Goal: Information Seeking & Learning: Learn about a topic

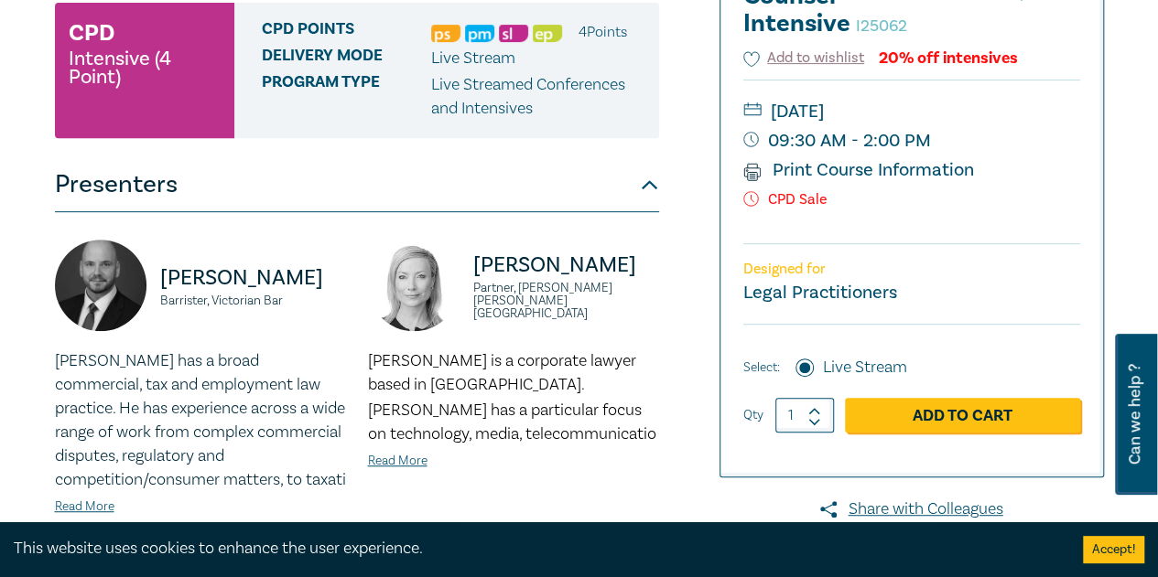
scroll to position [610, 0]
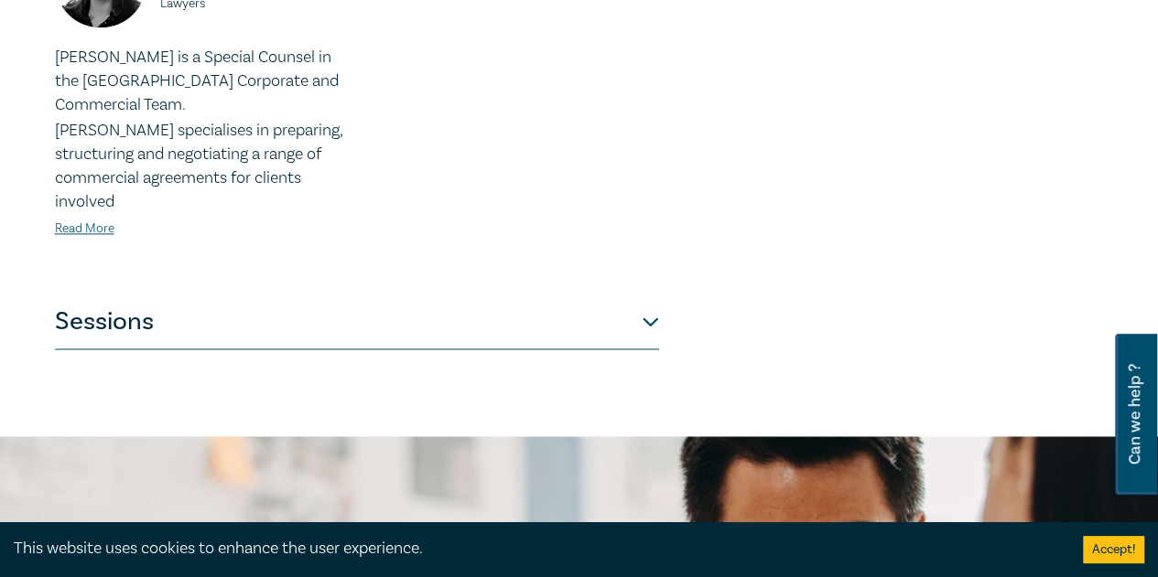
click at [201, 201] on button "Sessions" at bounding box center [357, 322] width 604 height 55
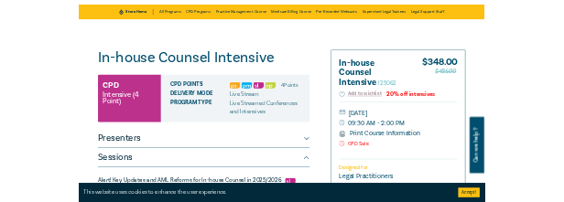
scroll to position [0, 0]
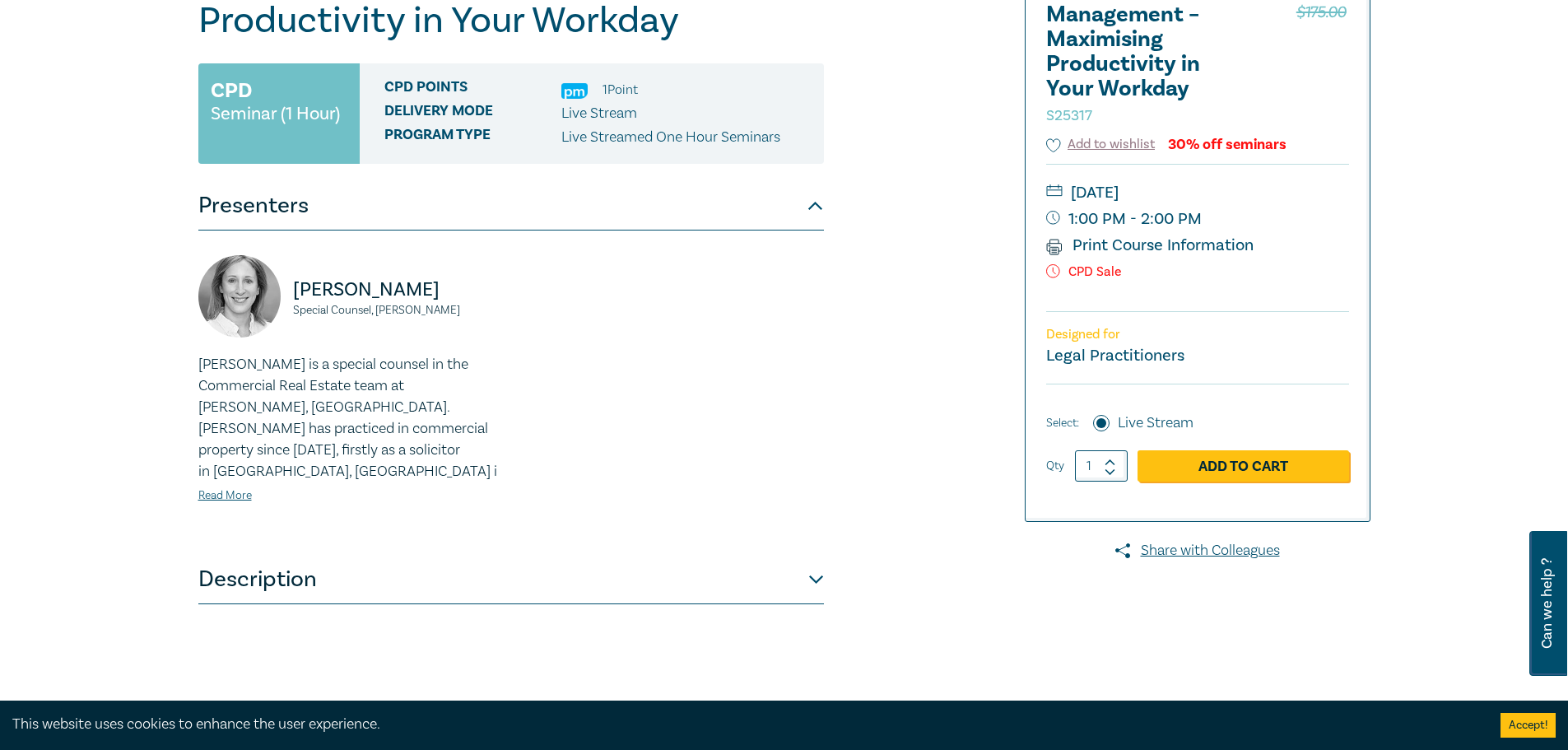
scroll to position [274, 0]
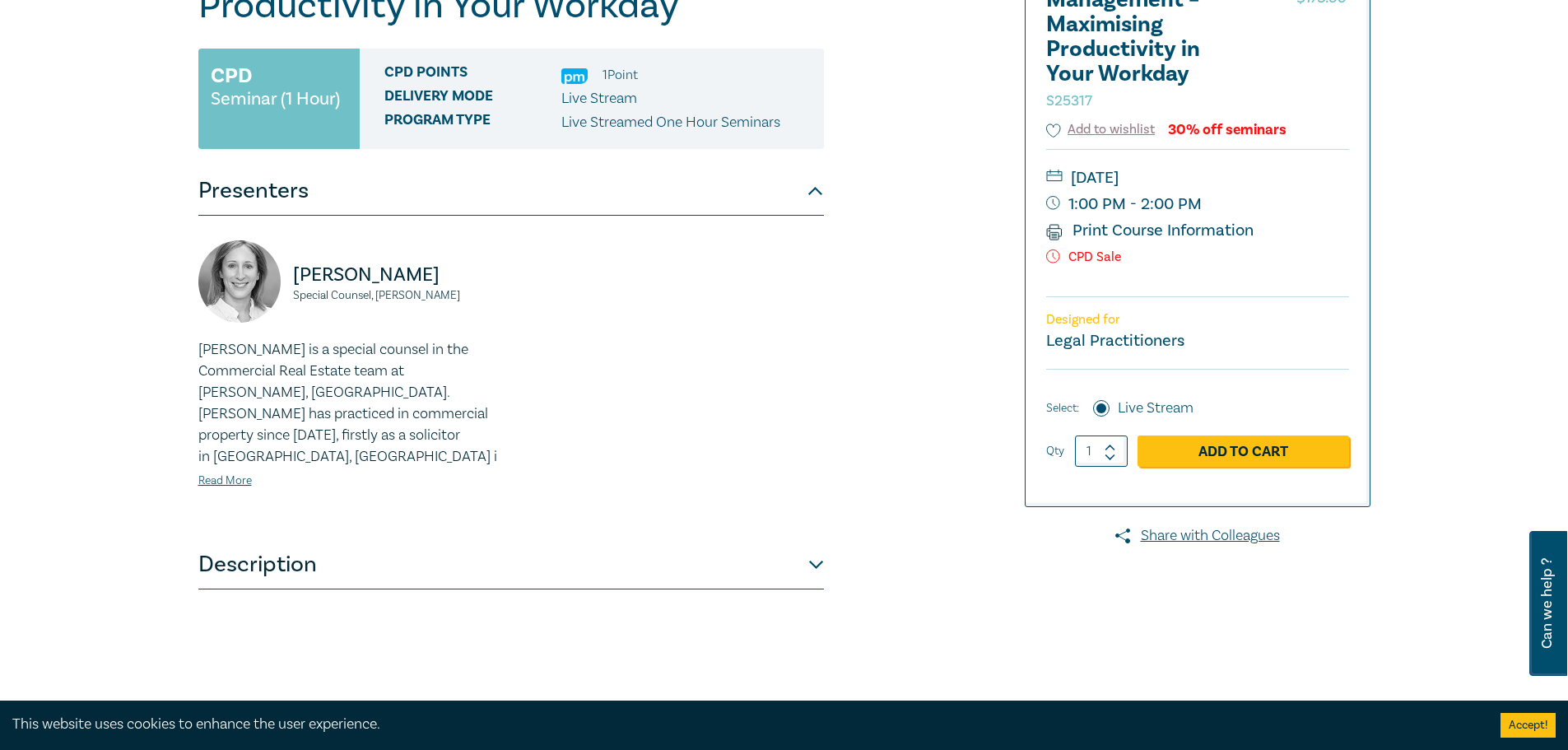
click at [456, 545] on button "Description" at bounding box center [512, 564] width 626 height 49
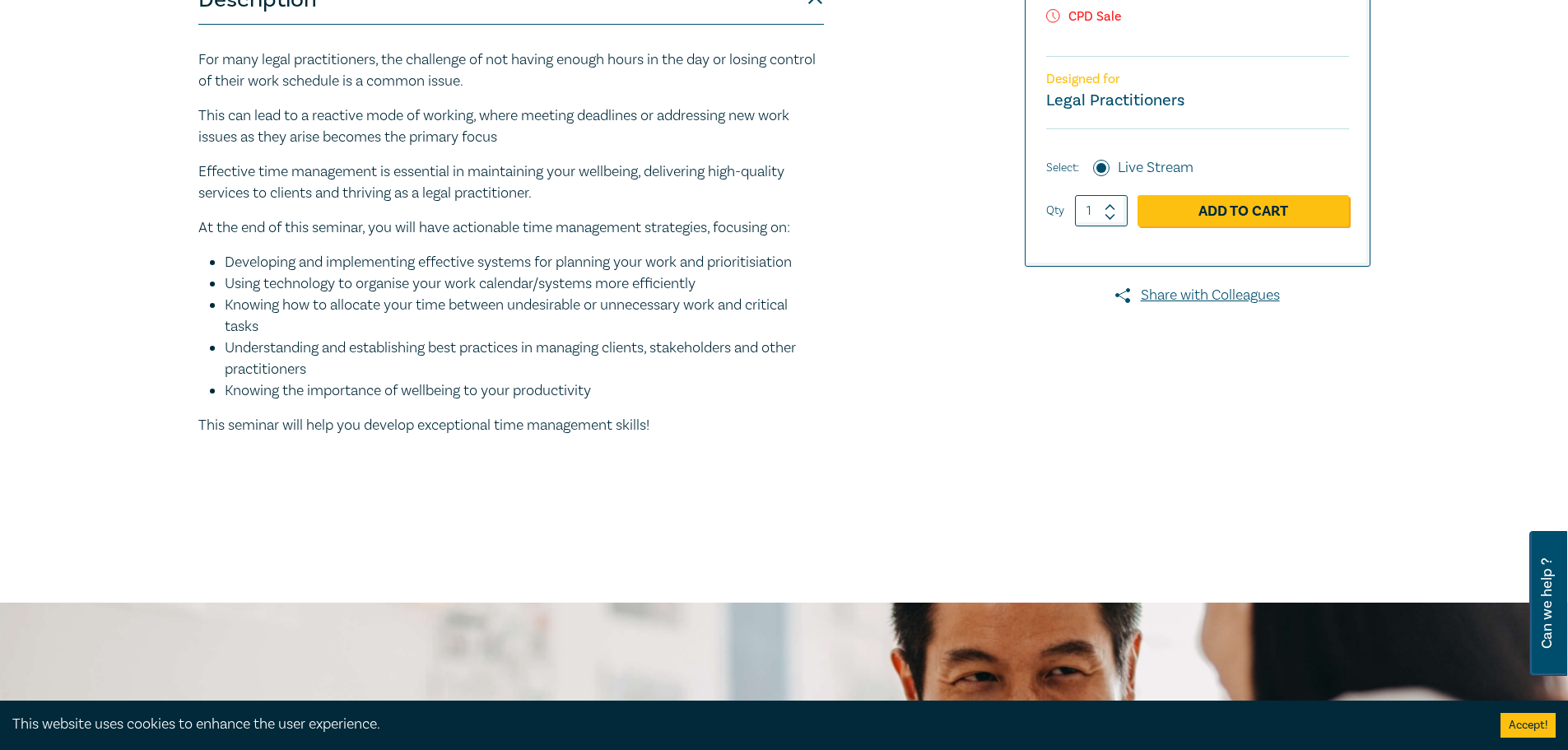
scroll to position [0, 0]
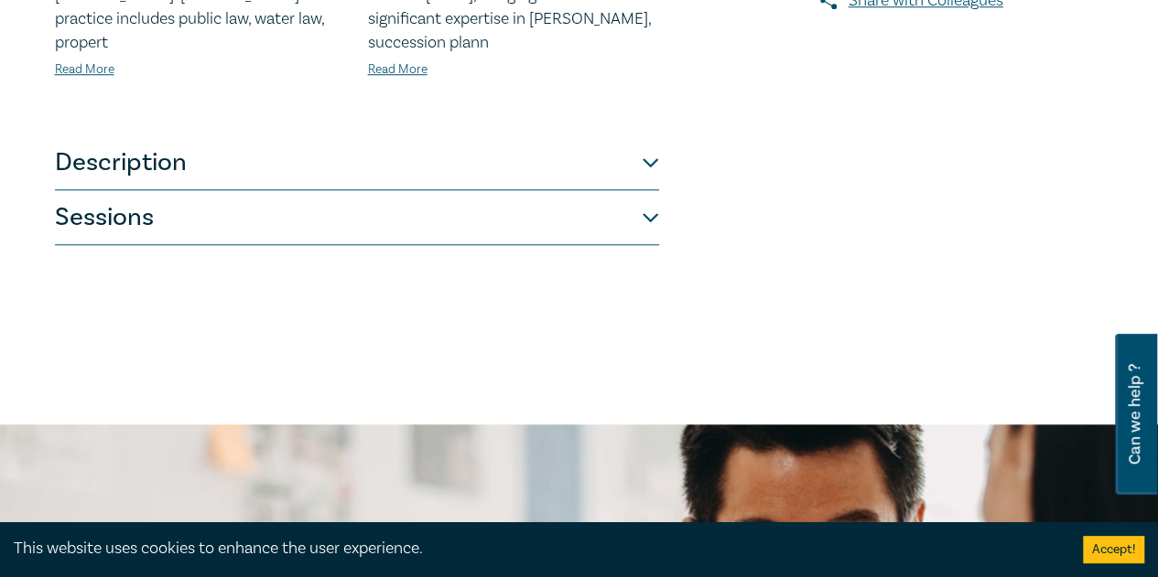
scroll to position [915, 0]
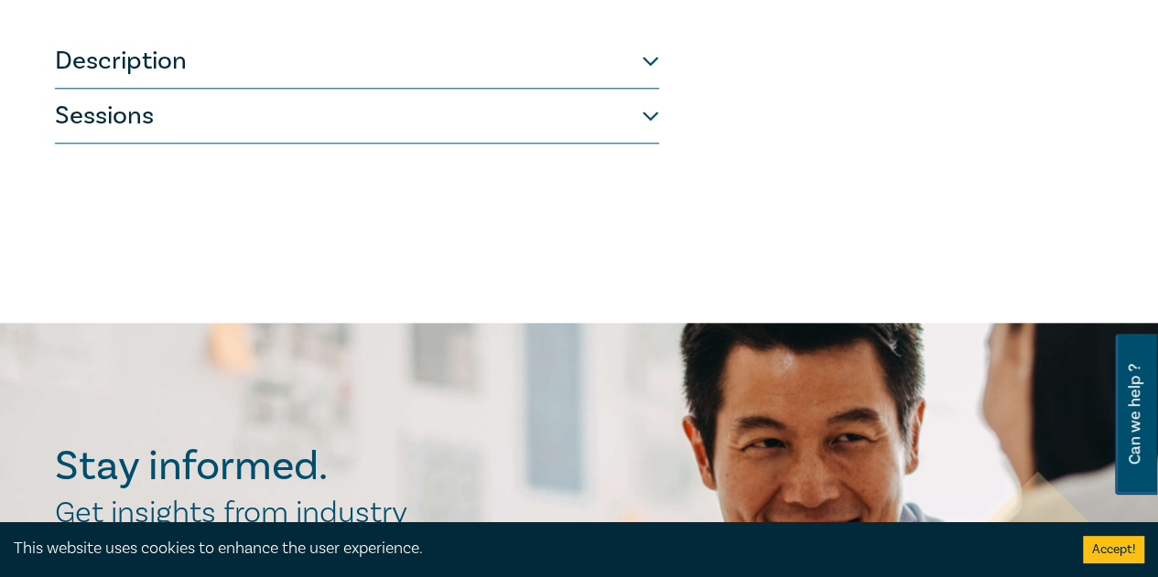
click at [194, 52] on button "Description" at bounding box center [357, 61] width 604 height 55
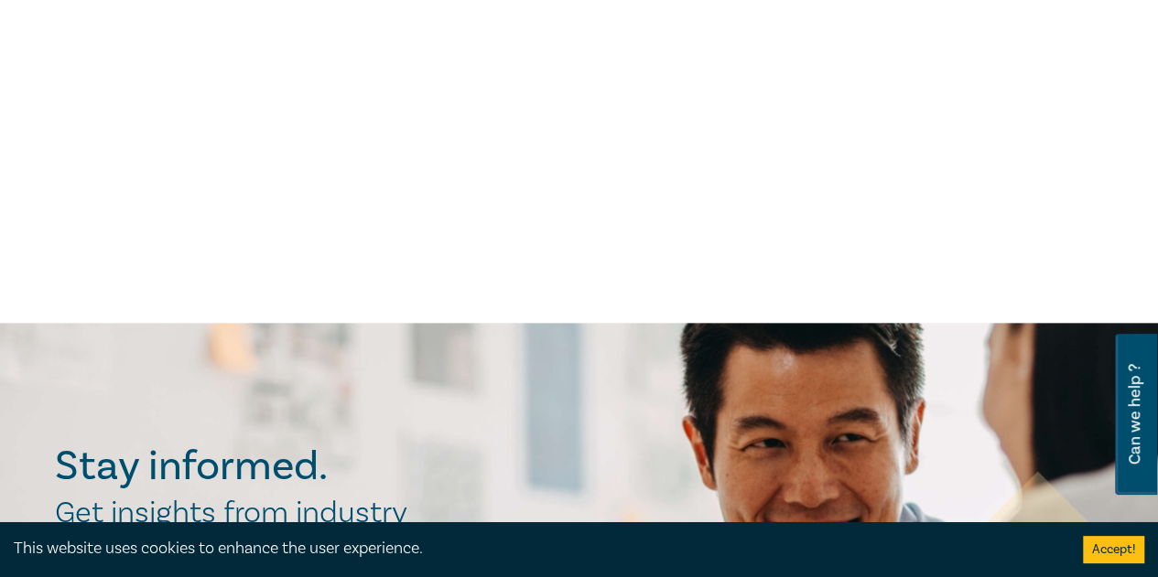
scroll to position [610, 0]
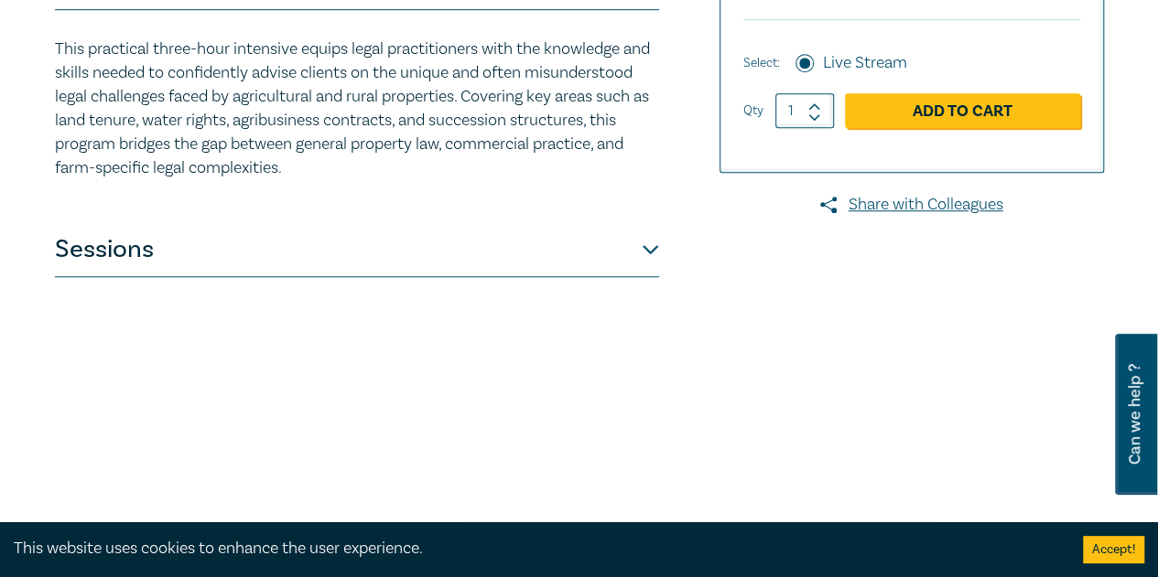
click at [254, 244] on button "Sessions" at bounding box center [357, 249] width 604 height 55
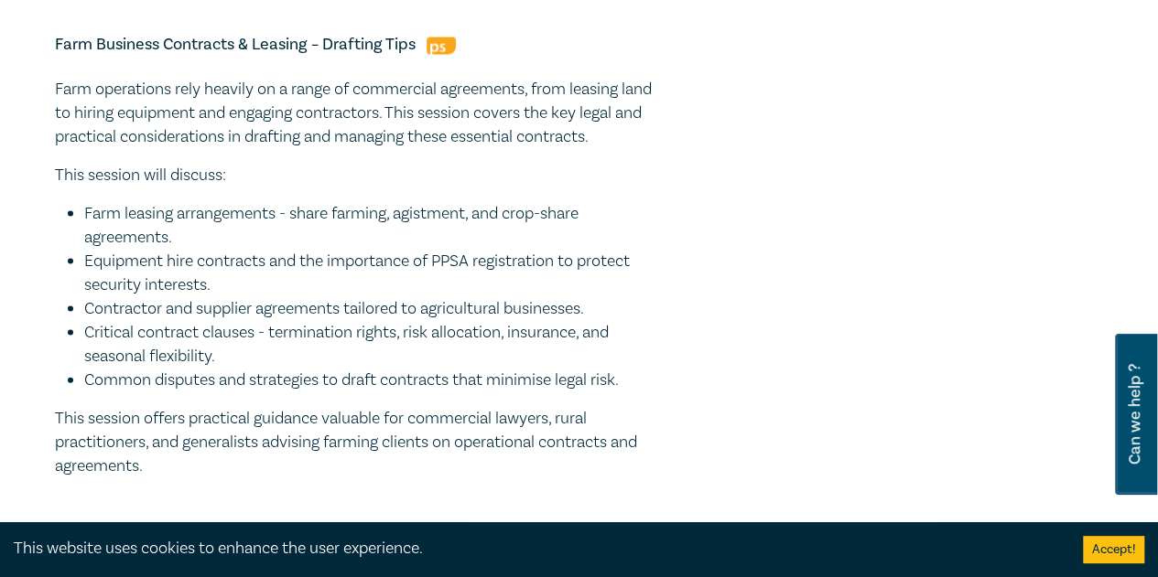
scroll to position [2135, 0]
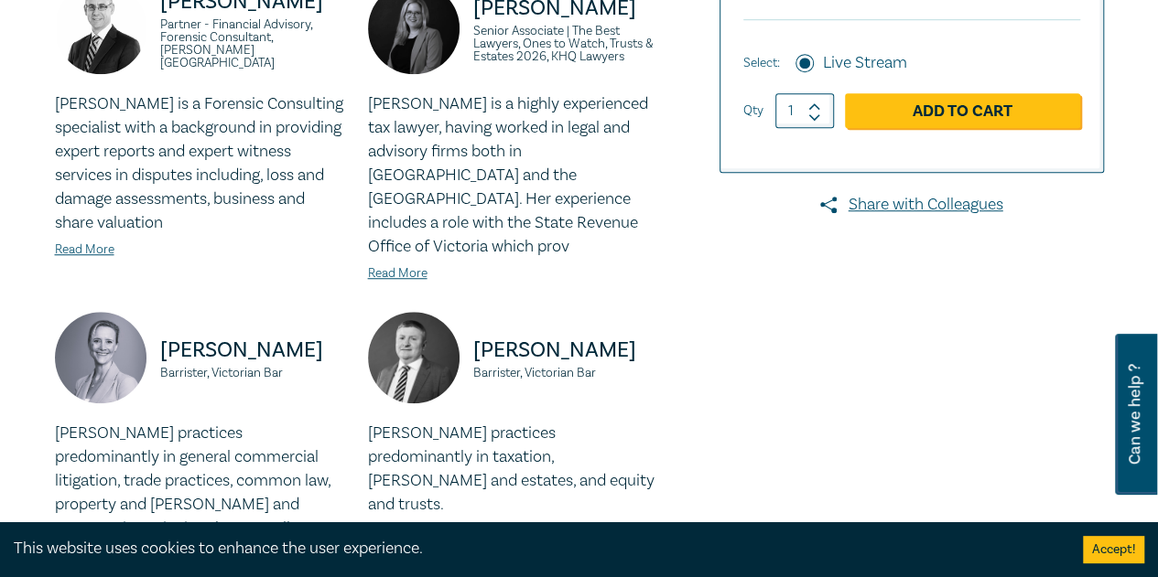
scroll to position [915, 0]
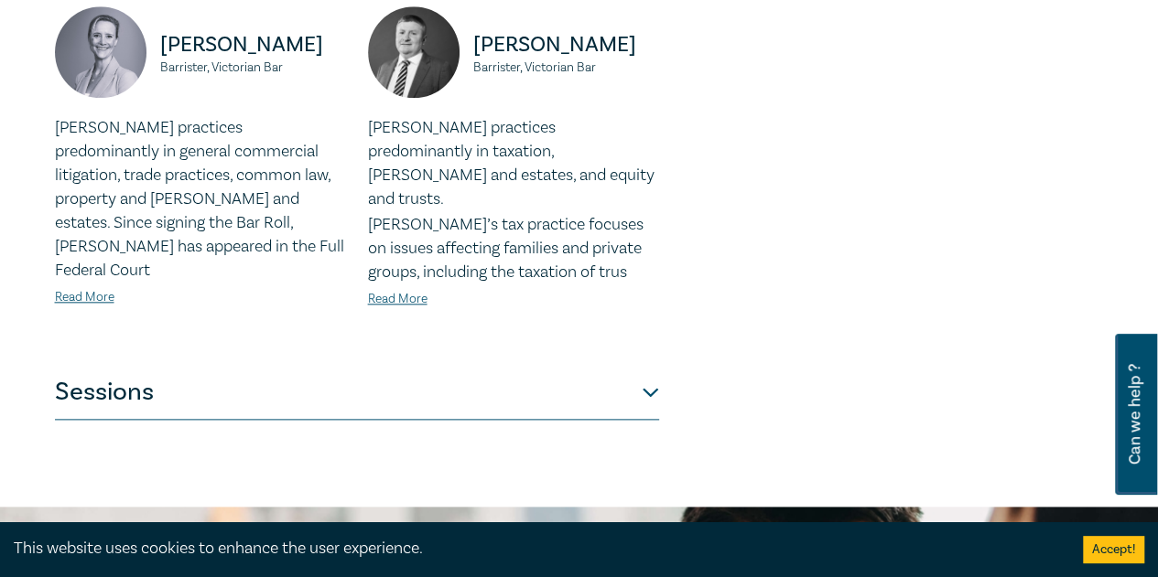
click at [146, 365] on button "Sessions" at bounding box center [357, 392] width 604 height 55
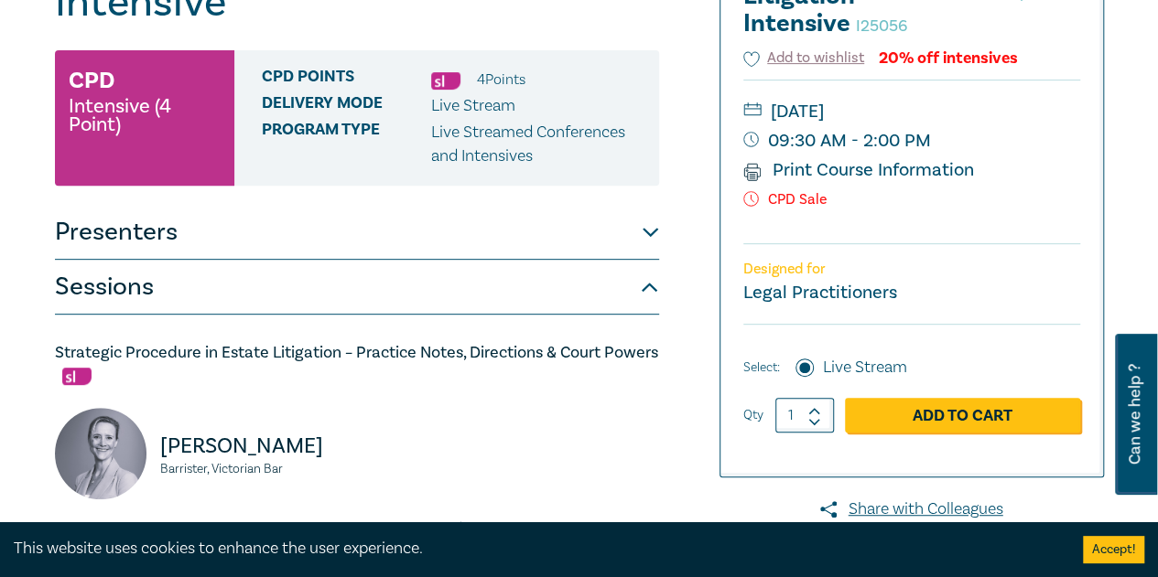
scroll to position [0, 0]
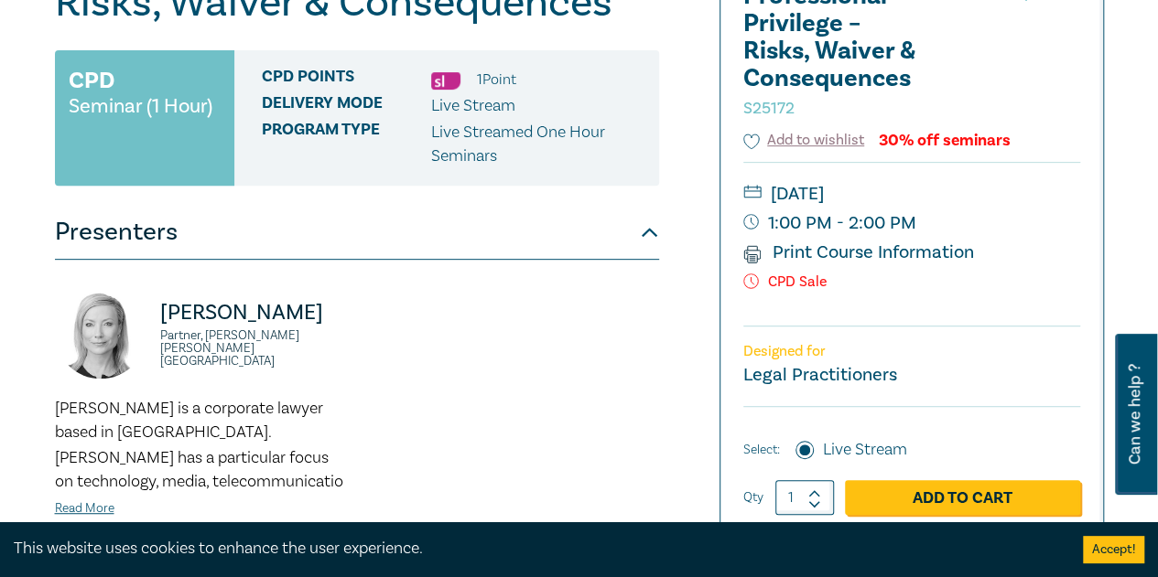
scroll to position [610, 0]
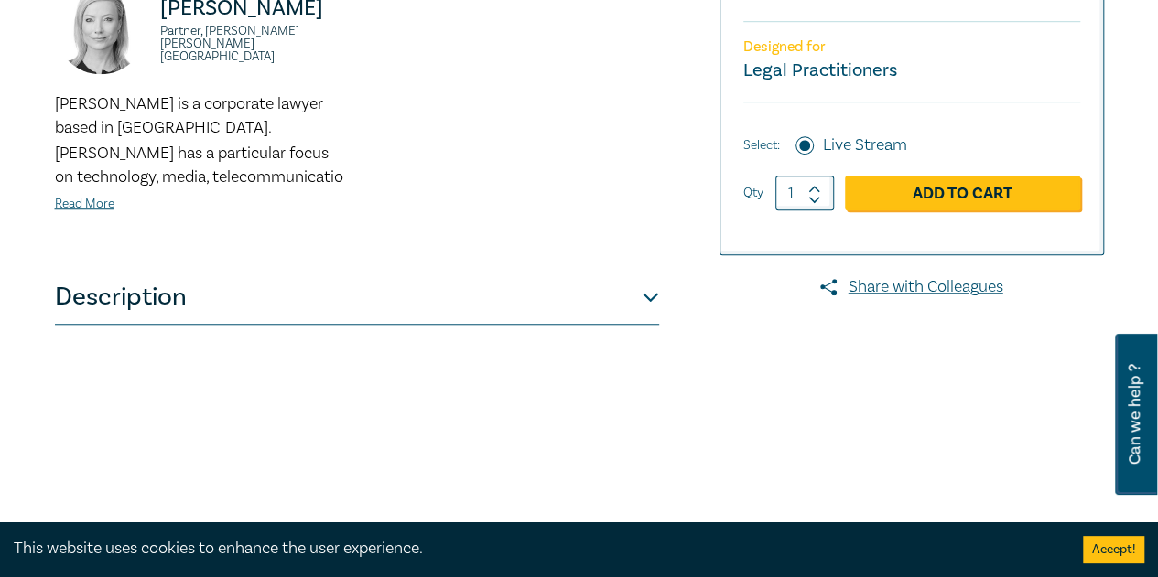
click at [287, 297] on button "Description" at bounding box center [357, 297] width 604 height 55
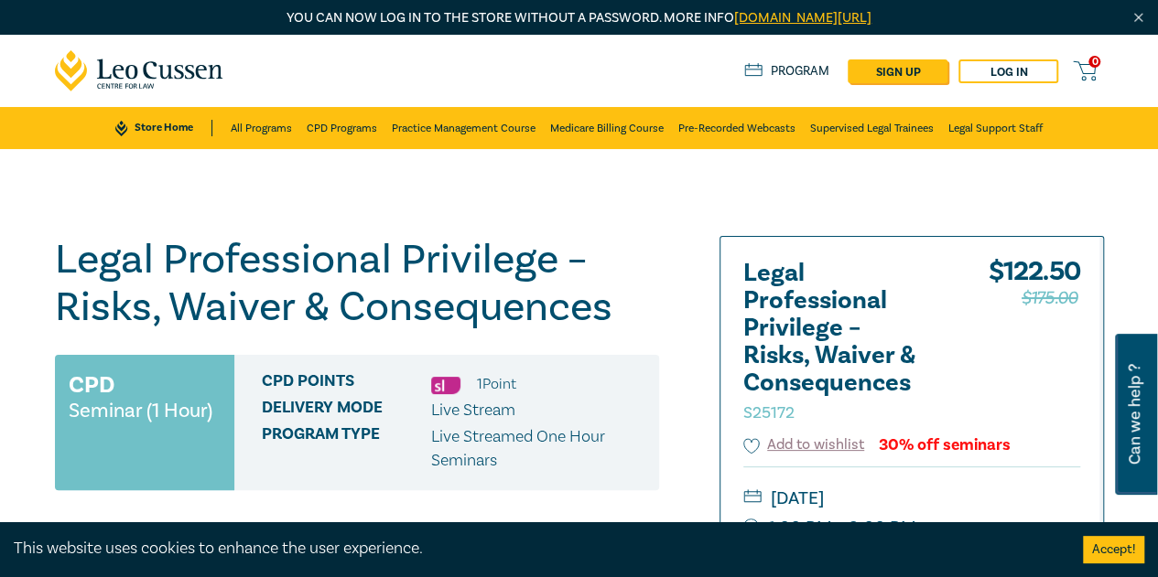
scroll to position [305, 0]
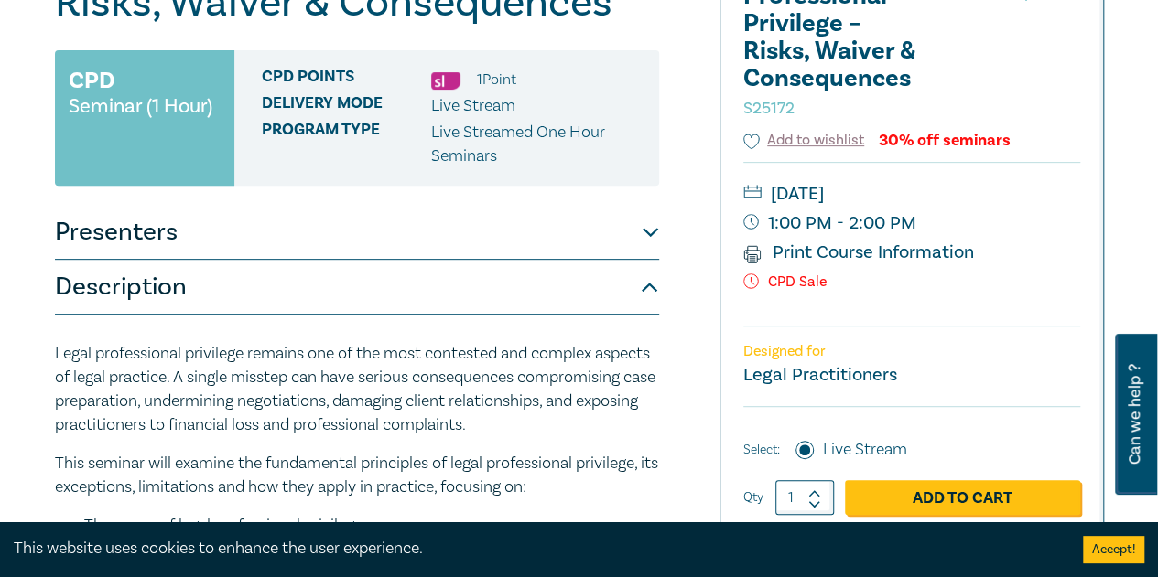
click at [345, 243] on button "Presenters" at bounding box center [357, 232] width 604 height 55
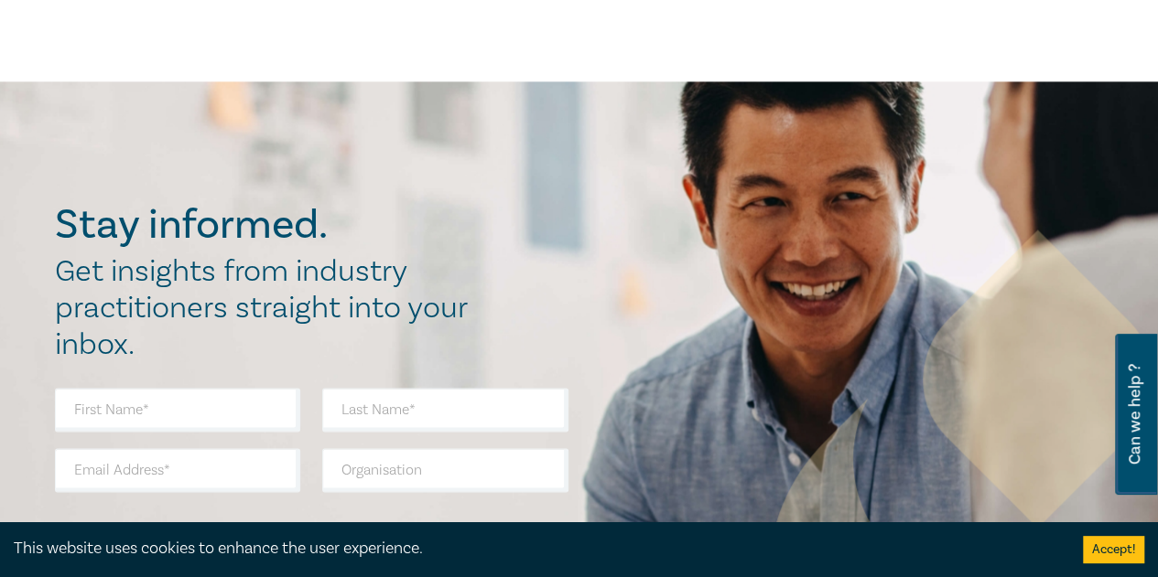
scroll to position [915, 0]
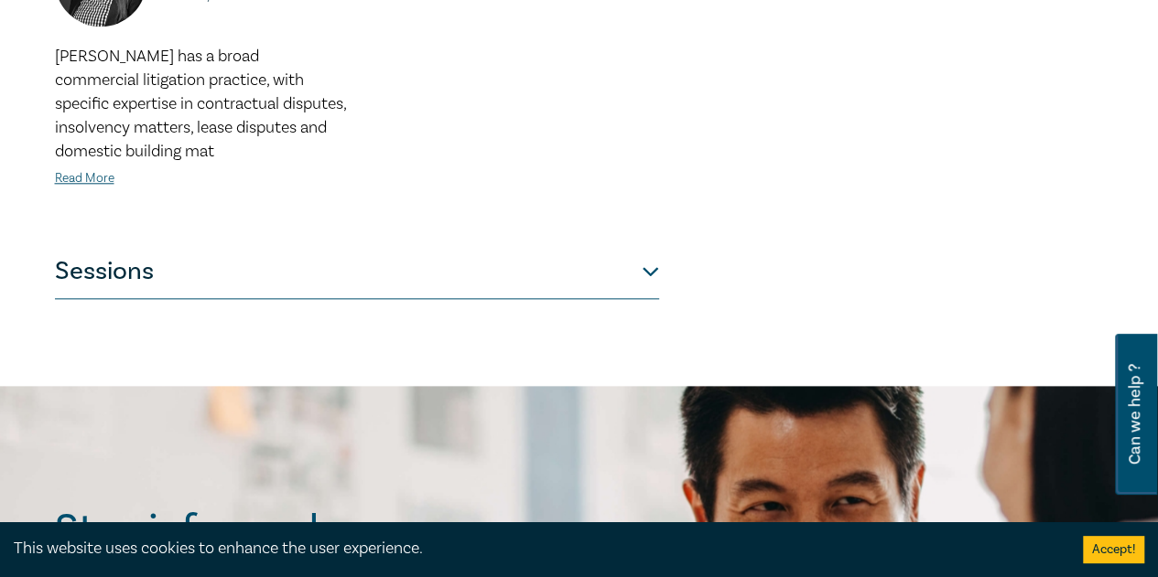
click at [215, 268] on button "Sessions" at bounding box center [357, 271] width 604 height 55
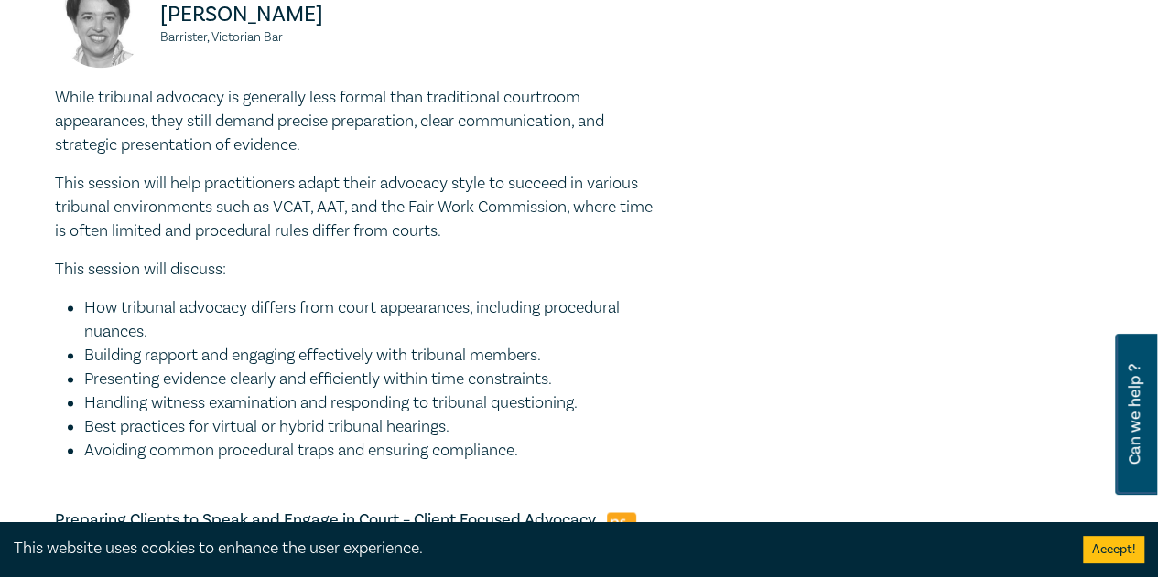
scroll to position [1525, 0]
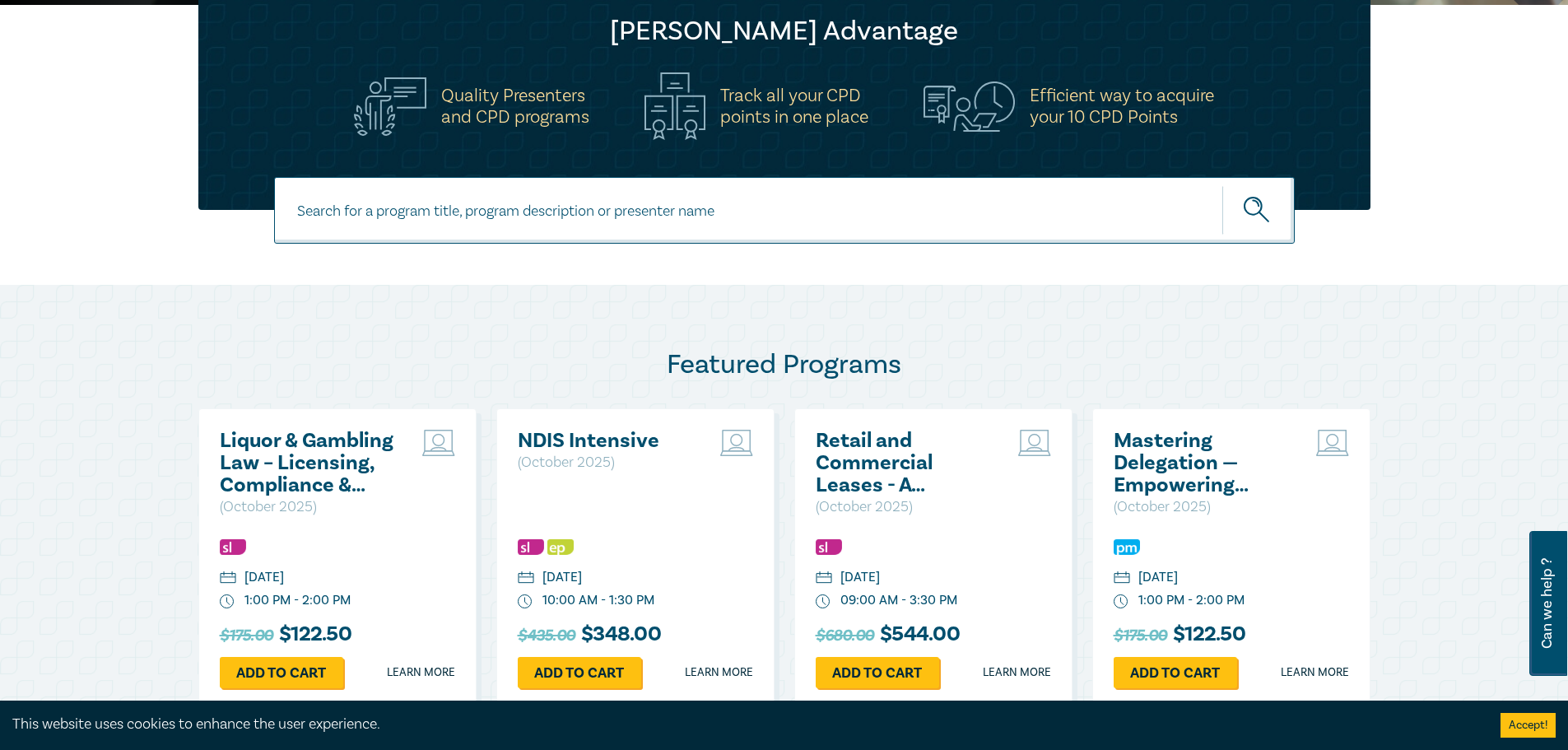
scroll to position [823, 0]
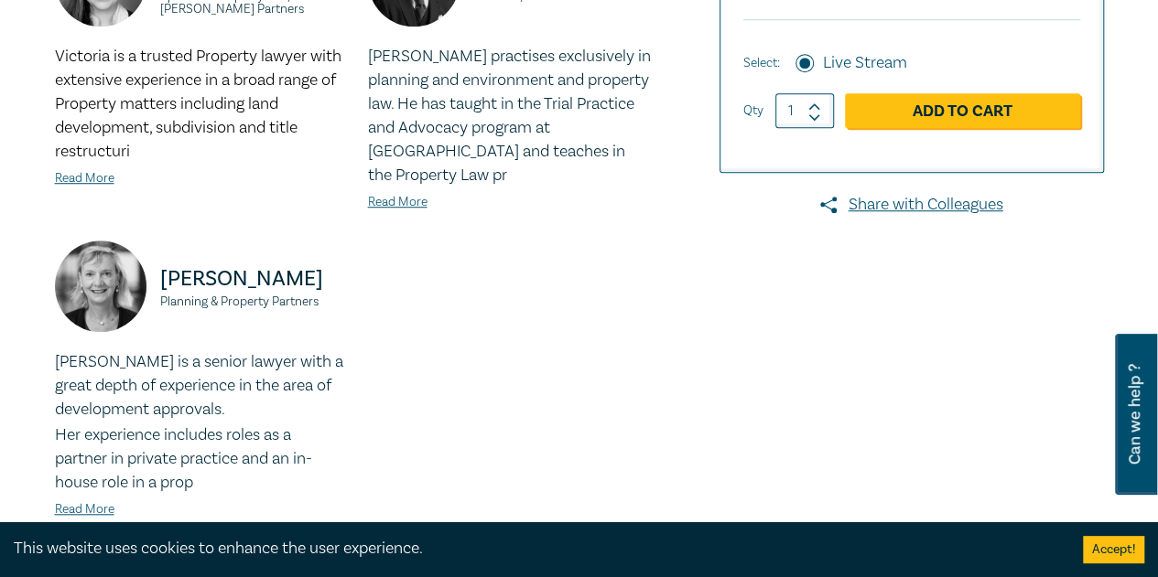
scroll to position [915, 0]
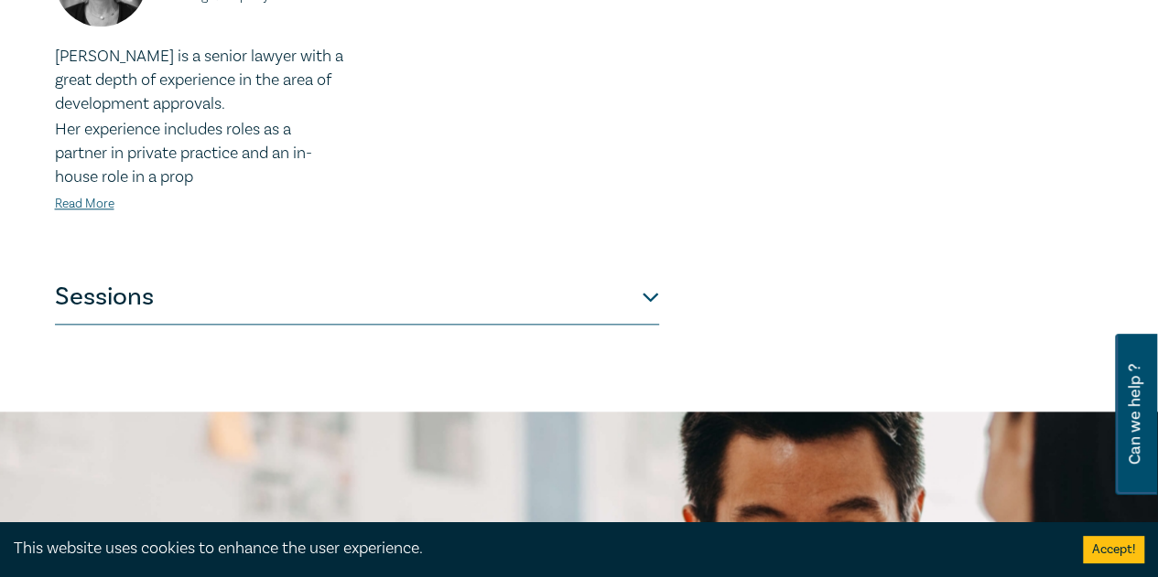
click at [274, 299] on button "Sessions" at bounding box center [357, 297] width 604 height 55
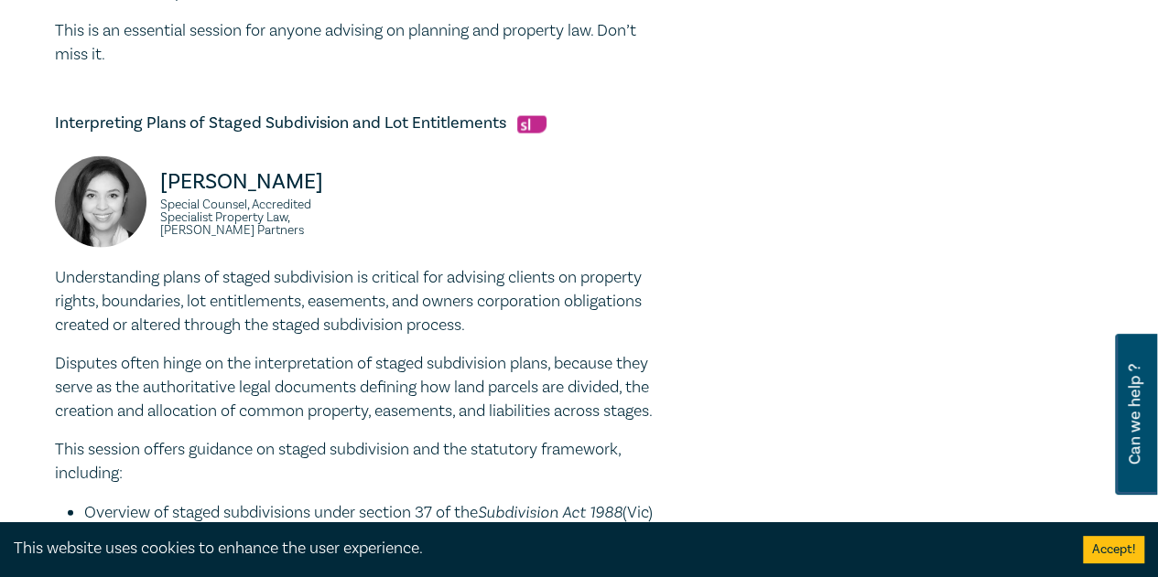
scroll to position [1830, 0]
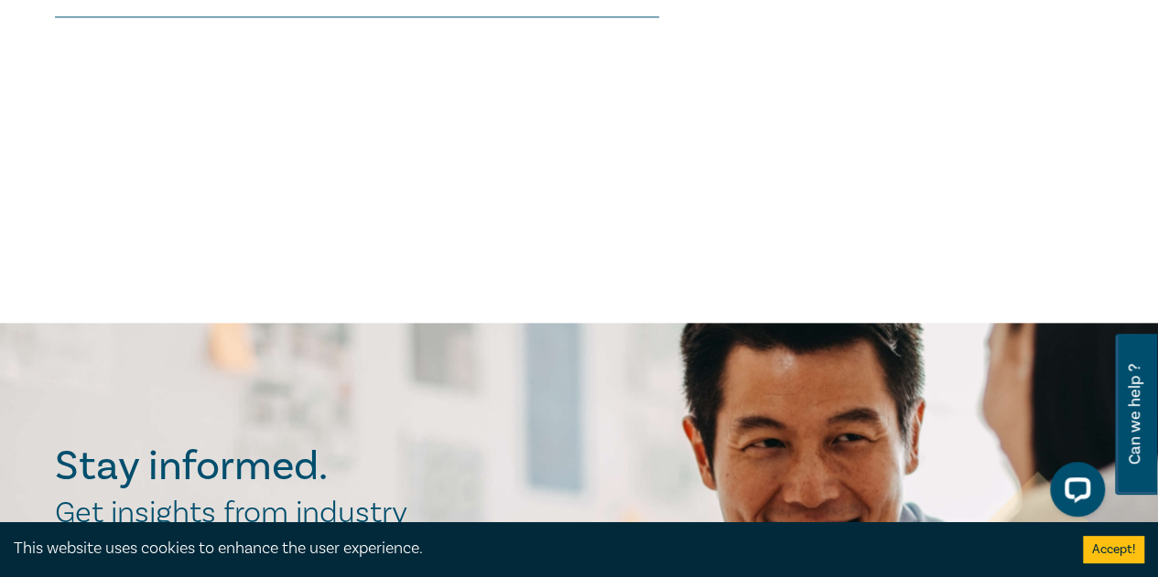
scroll to position [610, 0]
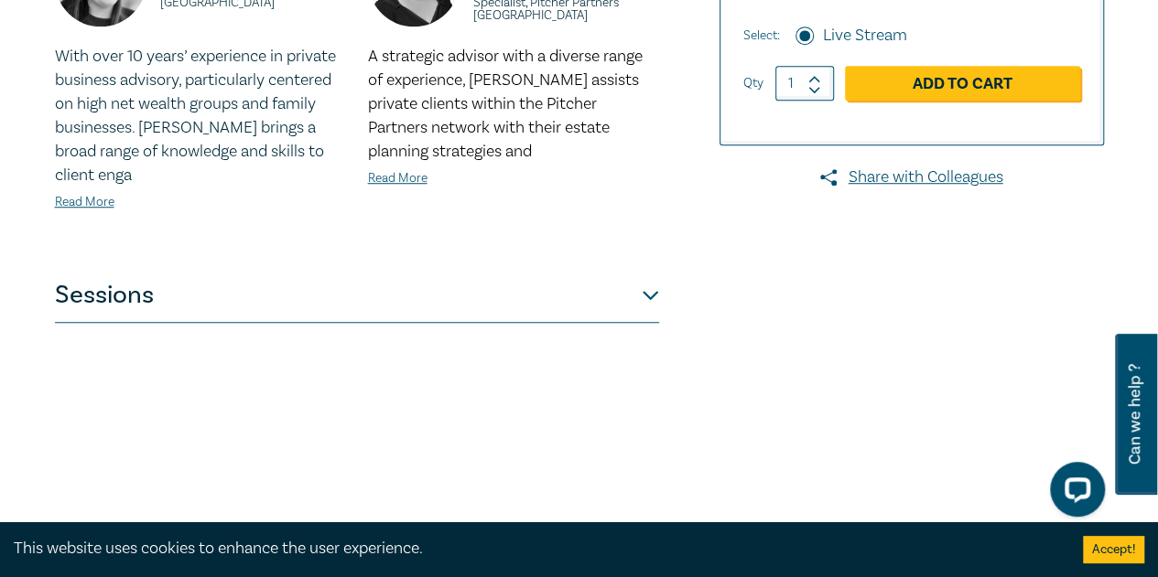
click at [163, 268] on button "Sessions" at bounding box center [357, 295] width 604 height 55
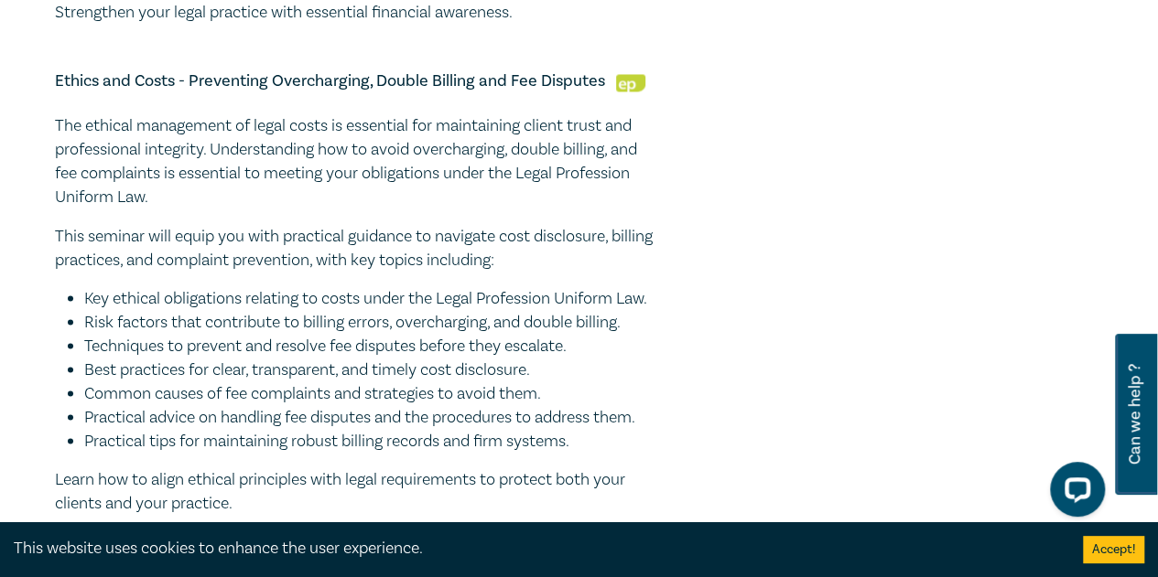
scroll to position [1830, 0]
